Goal: Task Accomplishment & Management: Manage account settings

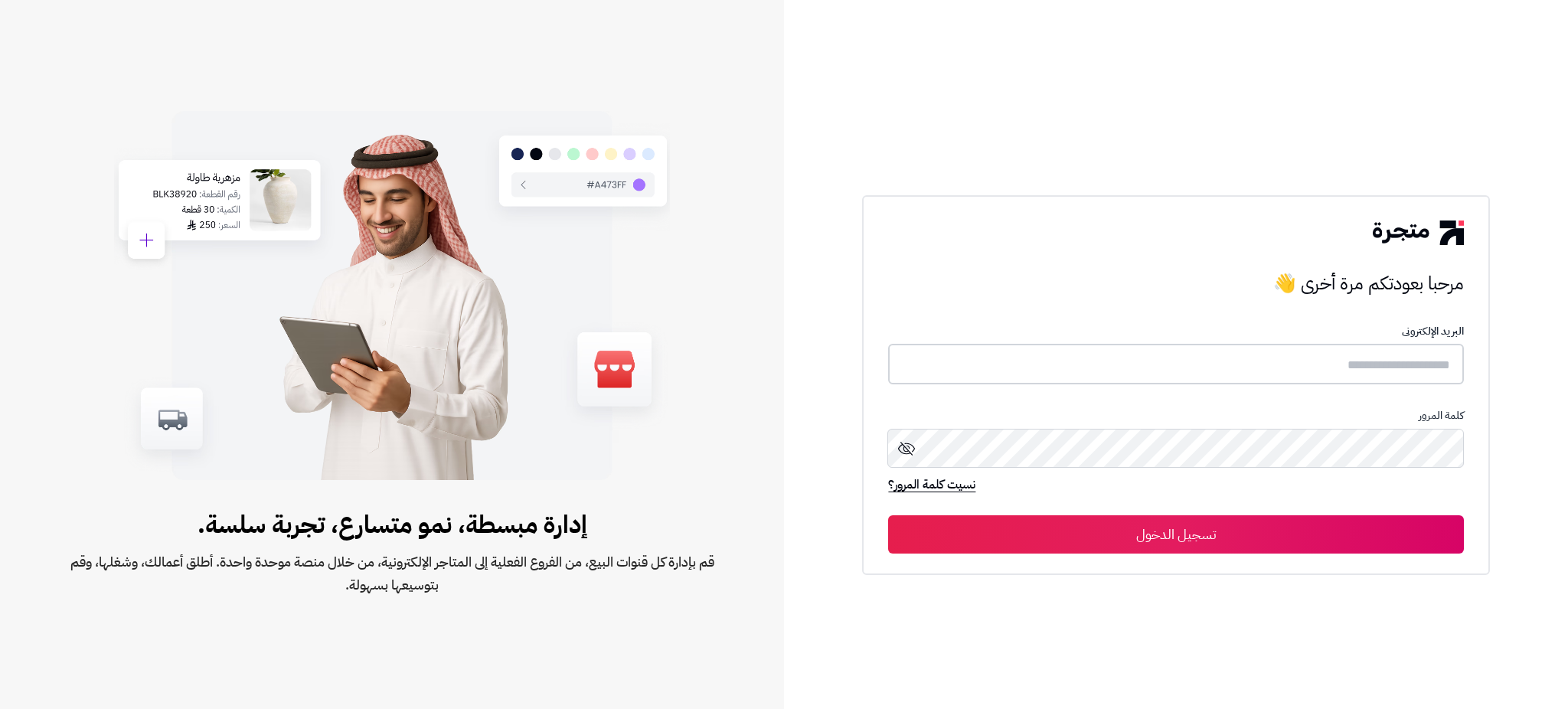
type input "*******"
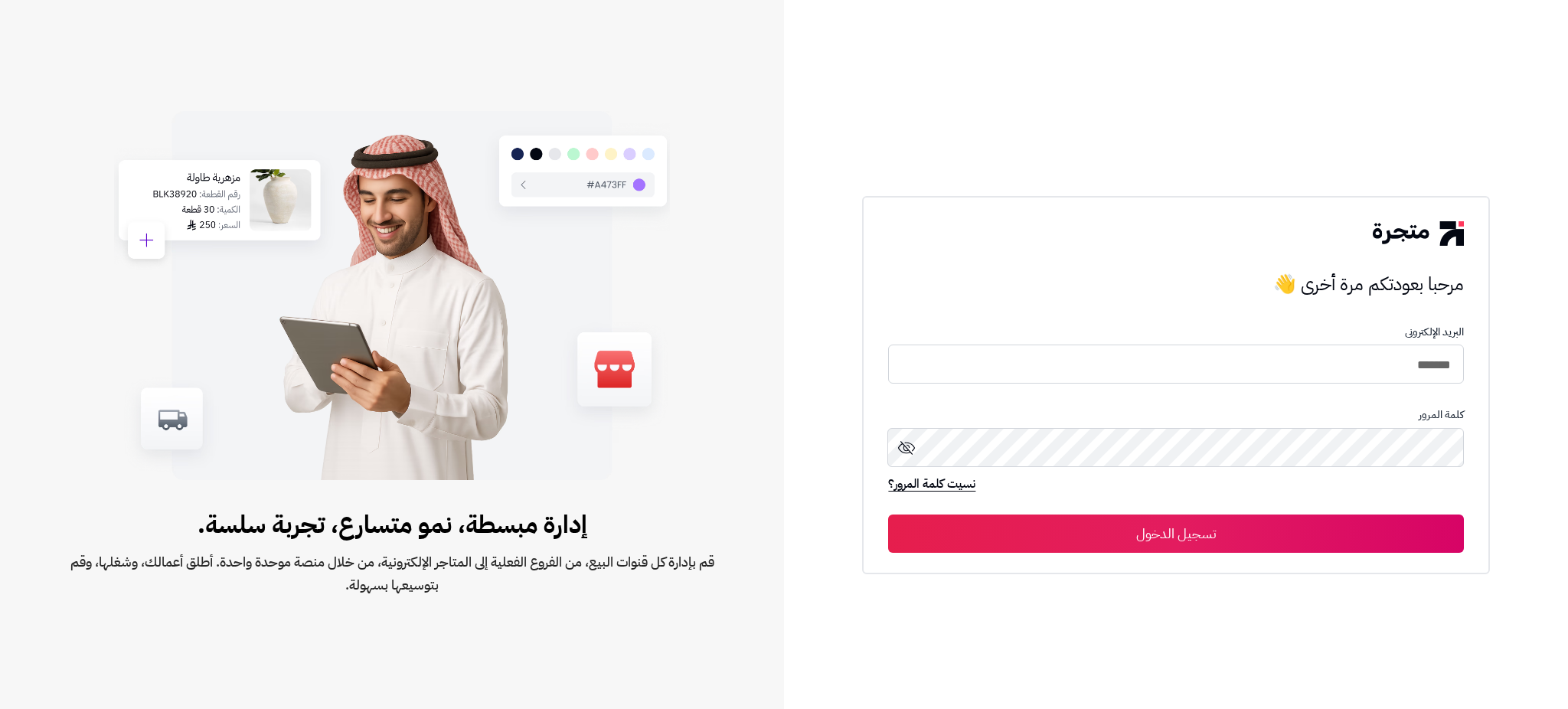
click at [1173, 540] on button "تسجيل الدخول" at bounding box center [1175, 533] width 575 height 38
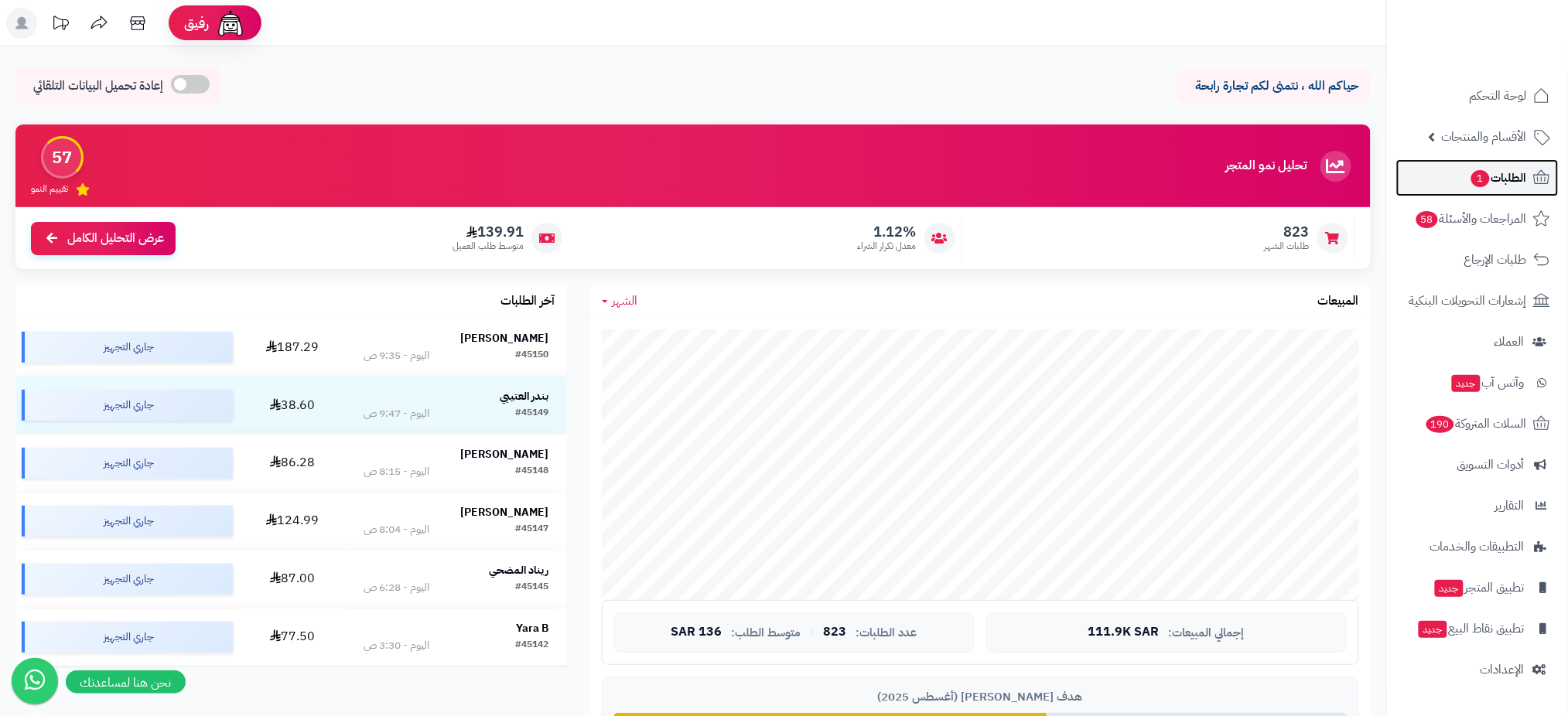
click at [1513, 168] on span "الطلبات 1" at bounding box center [1498, 177] width 57 height 21
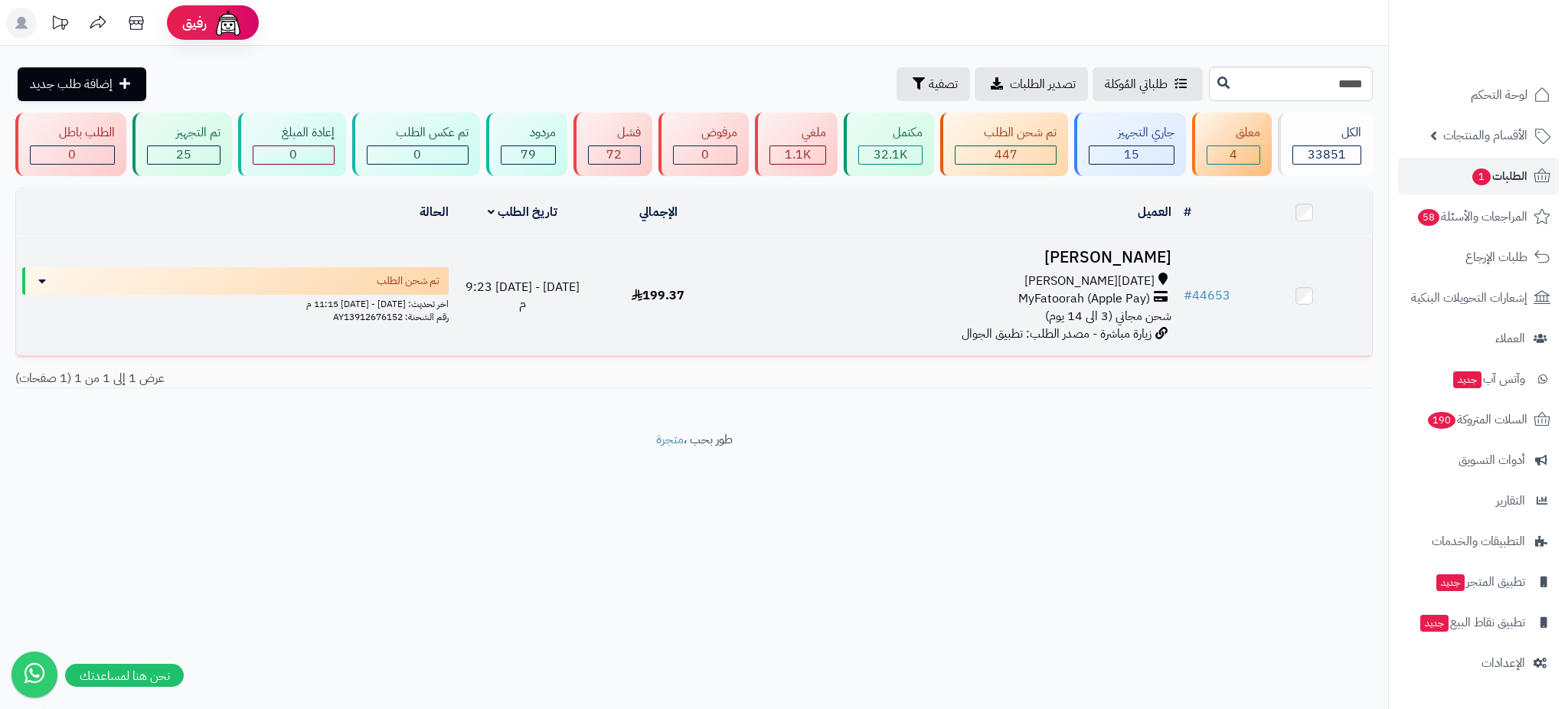
click at [1104, 251] on h3 "[PERSON_NAME]" at bounding box center [951, 257] width 439 height 17
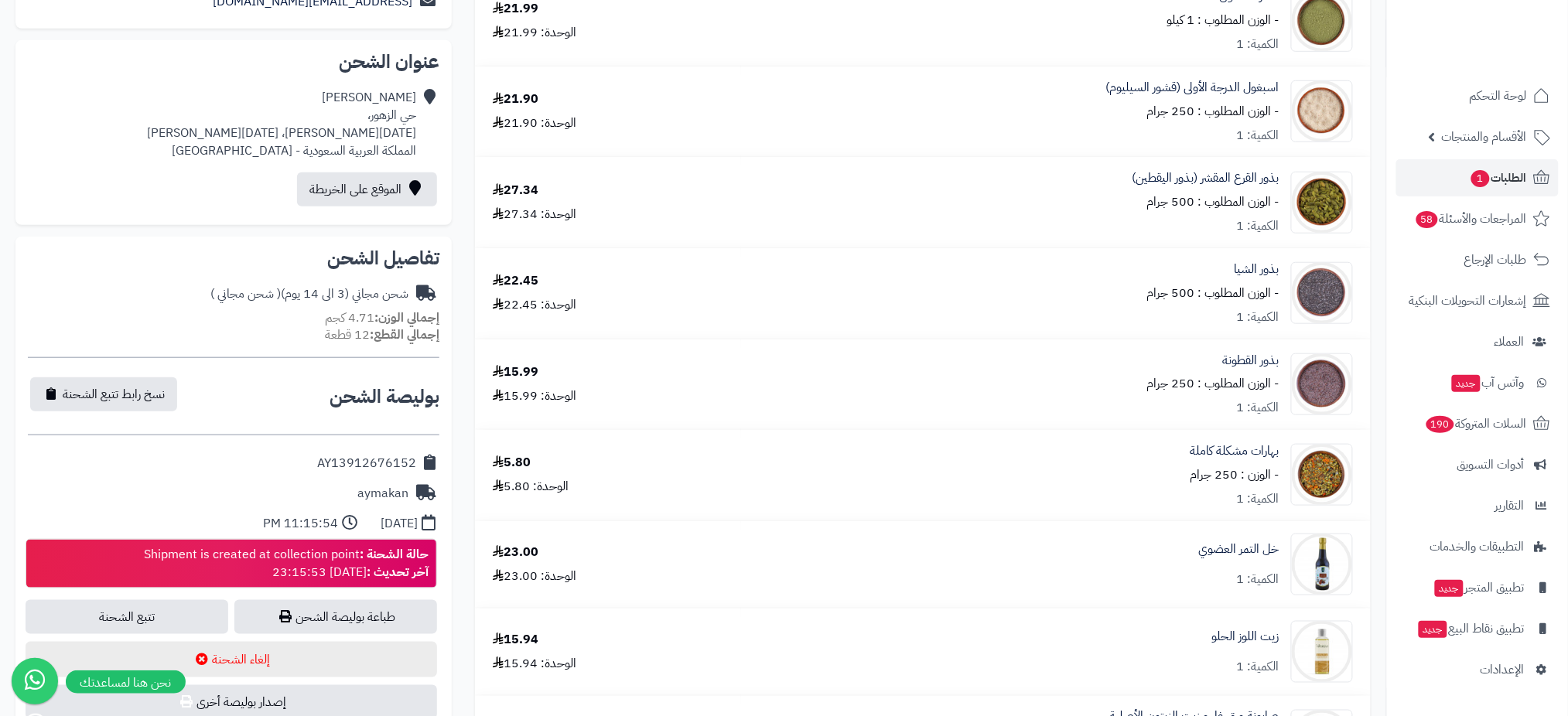
scroll to position [363, 0]
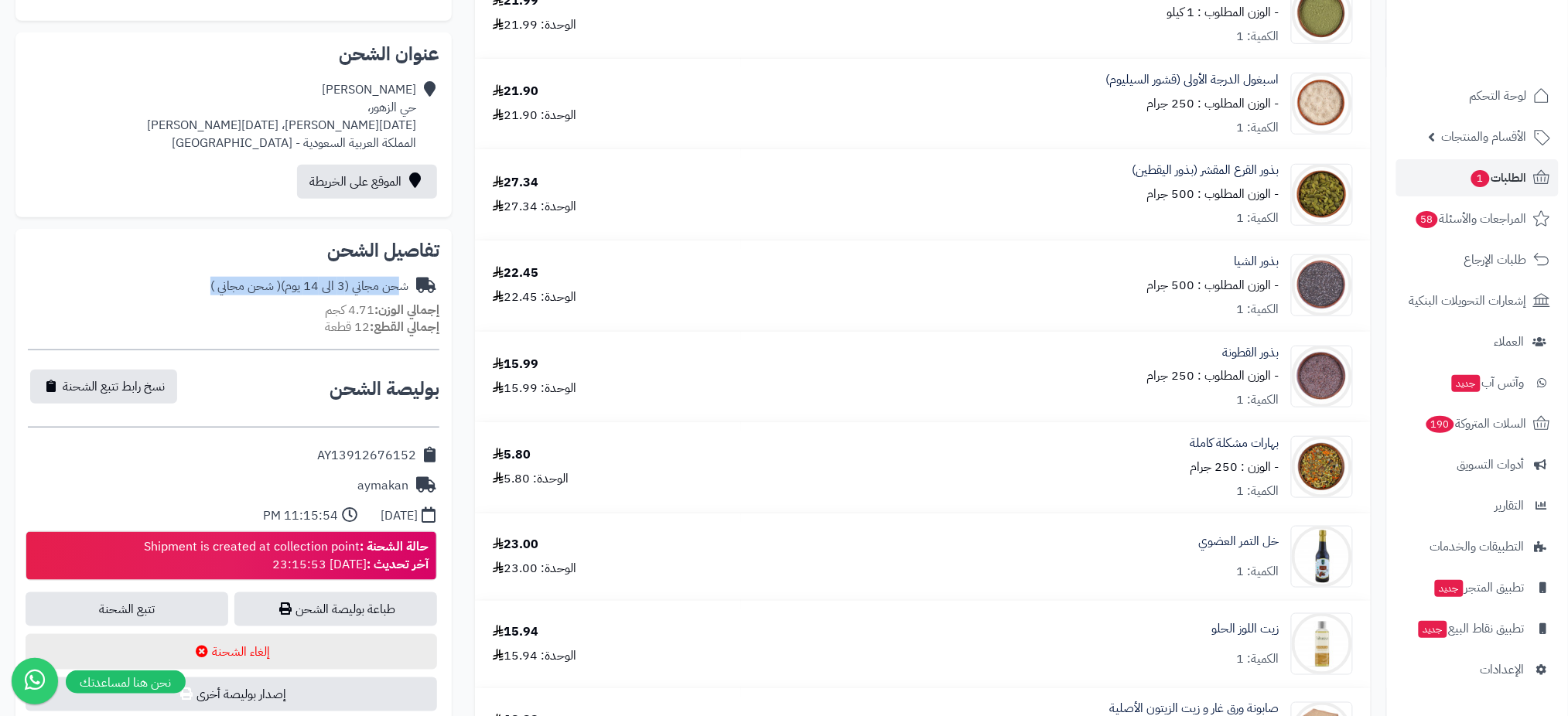
drag, startPoint x: 405, startPoint y: 283, endPoint x: 187, endPoint y: 283, distance: 218.0
click at [187, 283] on div "شحن مجاني (3 الى 14 يوم) ( شحن مجاني )" at bounding box center [233, 287] width 411 height 30
click at [127, 297] on div "شحن مجاني (3 الى 14 يوم) ( شحن مجاني )" at bounding box center [233, 287] width 411 height 30
drag, startPoint x: 406, startPoint y: 282, endPoint x: 182, endPoint y: 280, distance: 224.0
click at [182, 280] on div "شحن مجاني (3 الى 14 يوم) ( شحن مجاني )" at bounding box center [233, 287] width 411 height 30
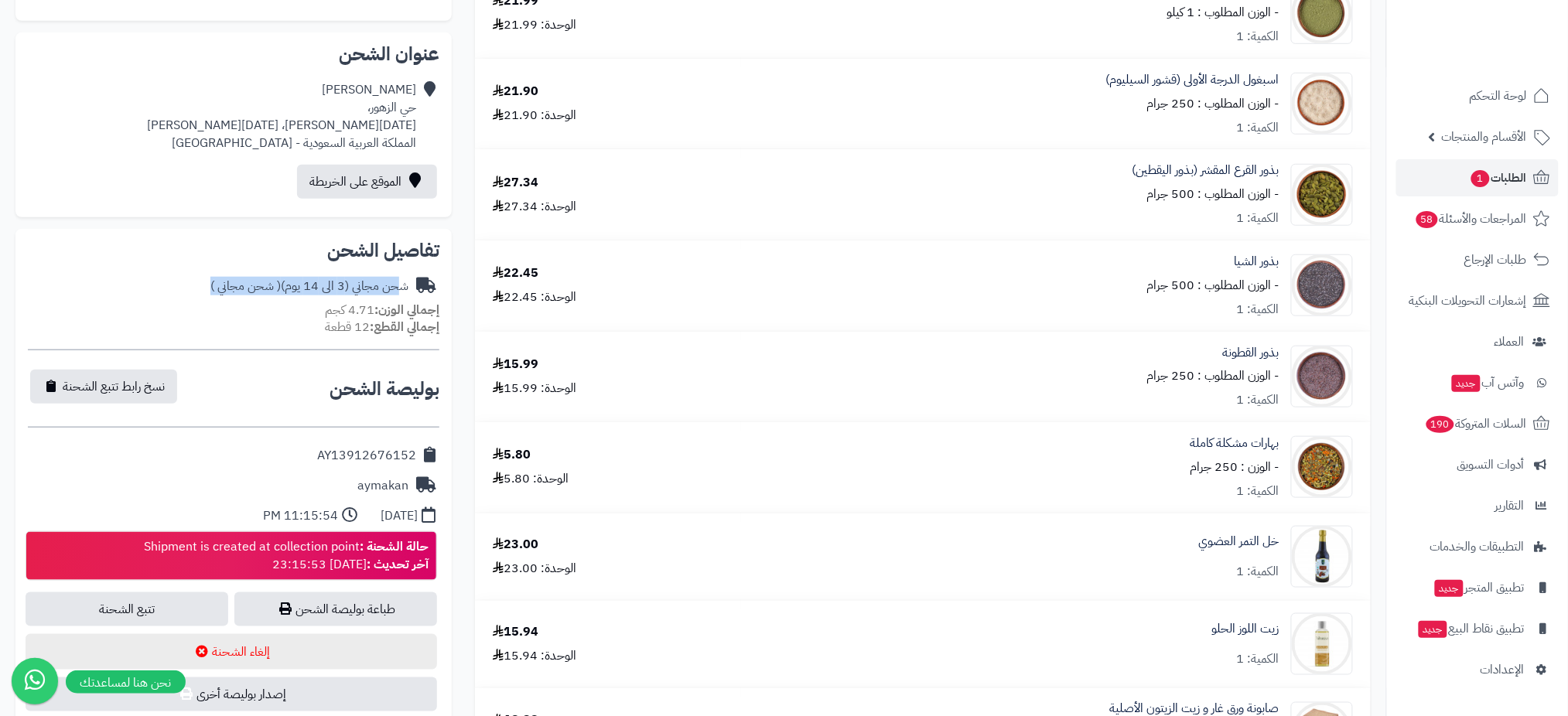
copy div "شحن مجاني (3 الى 14 يوم) ( شحن مجاني )"
